Goal: Book appointment/travel/reservation

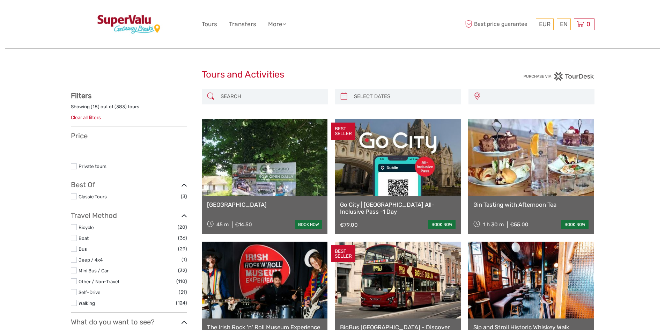
select select
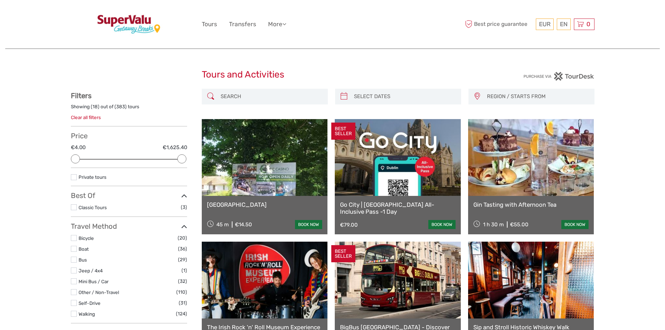
click at [239, 97] on input "search" at bounding box center [271, 96] width 107 height 12
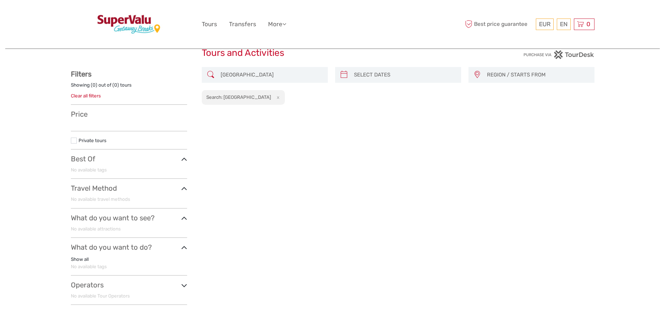
scroll to position [19, 0]
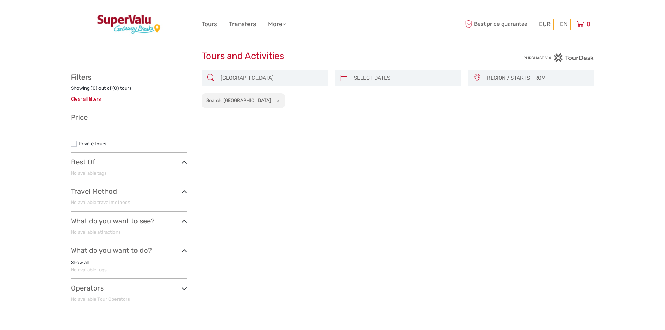
click at [550, 75] on span "REGION / STARTS FROM" at bounding box center [537, 78] width 107 height 12
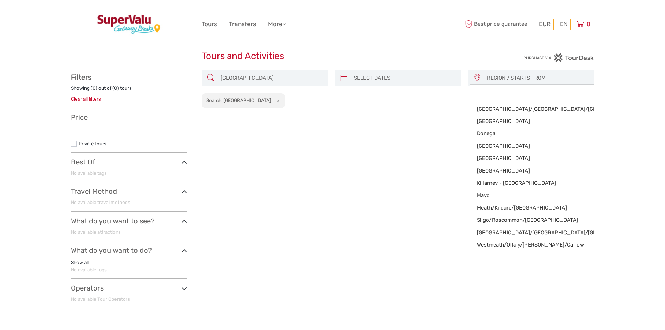
click at [240, 79] on input "[GEOGRAPHIC_DATA]" at bounding box center [271, 78] width 107 height 12
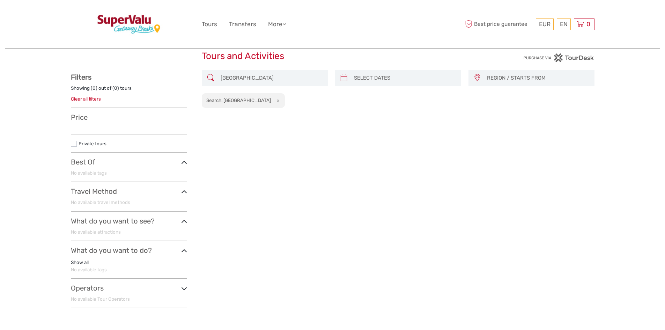
drag, startPoint x: 250, startPoint y: 79, endPoint x: 187, endPoint y: 76, distance: 62.9
click at [187, 76] on div "REGION / STARTS FROM [GEOGRAPHIC_DATA]/[GEOGRAPHIC_DATA]/[GEOGRAPHIC_DATA] [GEO…" at bounding box center [333, 191] width 524 height 243
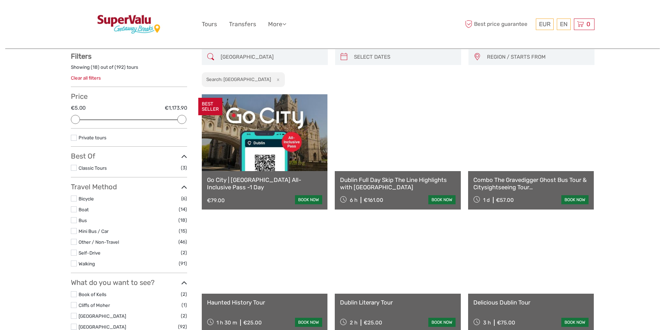
scroll to position [40, 0]
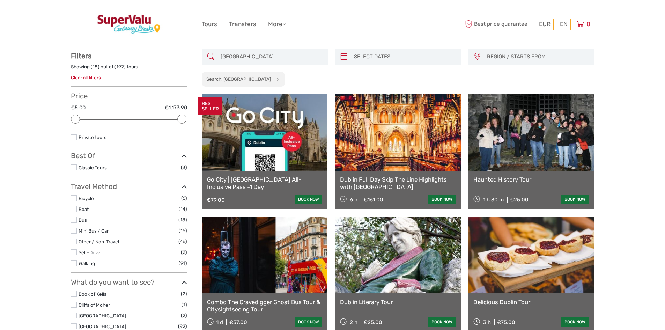
type input "[GEOGRAPHIC_DATA]"
type input "[DATE]"
click at [379, 54] on input "search" at bounding box center [404, 57] width 107 height 12
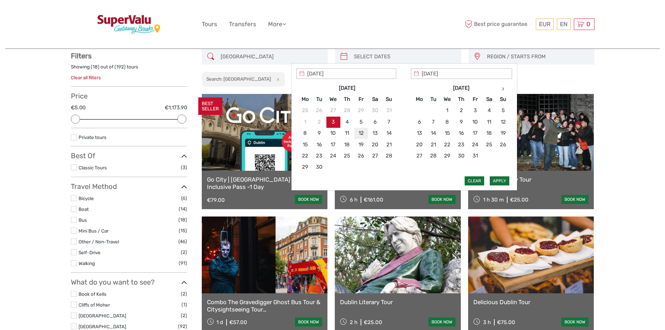
type input "[DATE]"
click at [502, 176] on button "Apply" at bounding box center [500, 180] width 20 height 9
type input "[DATE] - [DATE]"
